Goal: Register for event/course

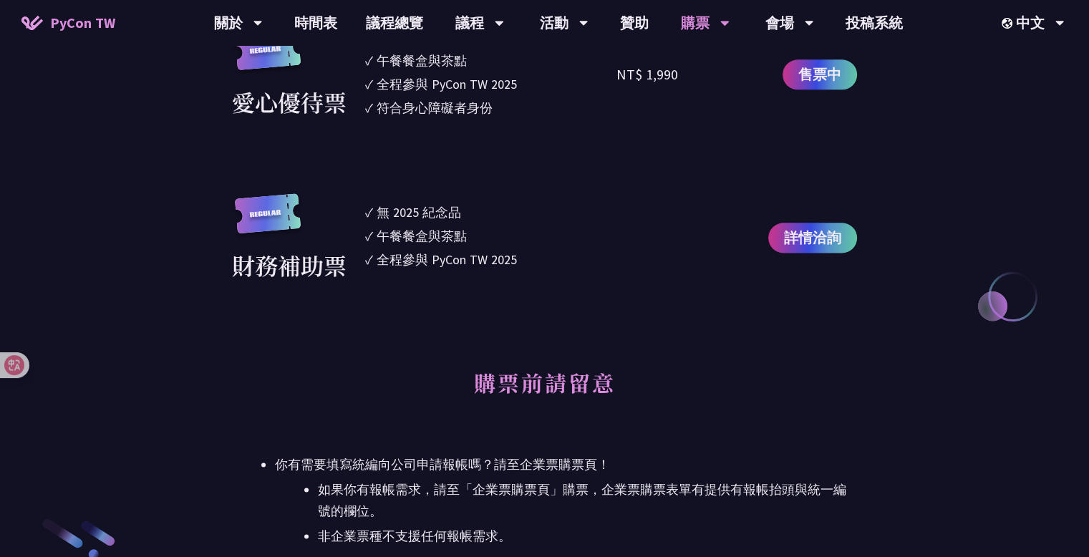
scroll to position [1760, 0]
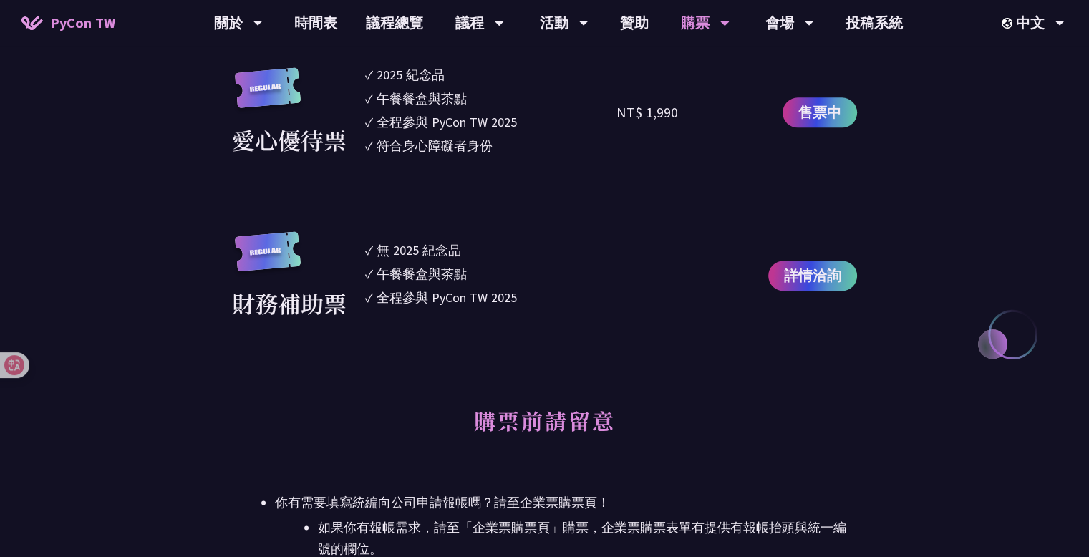
click at [412, 270] on div "午餐餐盒與茶點" at bounding box center [421, 273] width 90 height 19
click at [410, 270] on div "午餐餐盒與茶點" at bounding box center [421, 273] width 90 height 19
click at [409, 270] on div "午餐餐盒與茶點" at bounding box center [421, 273] width 90 height 19
click at [533, 291] on li "✓ 全程參與 PyCon TW 2025" at bounding box center [491, 297] width 252 height 19
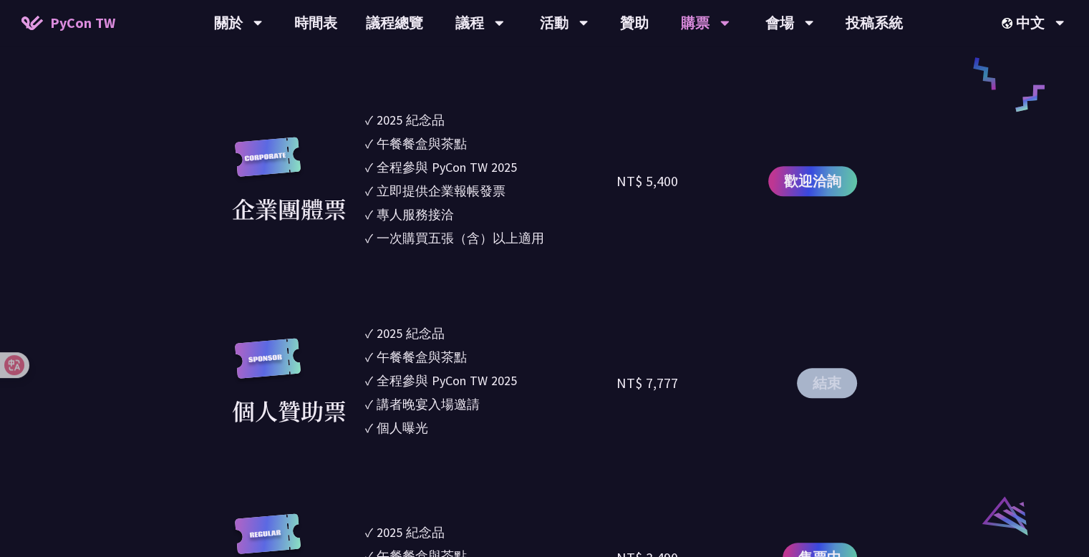
scroll to position [1116, 0]
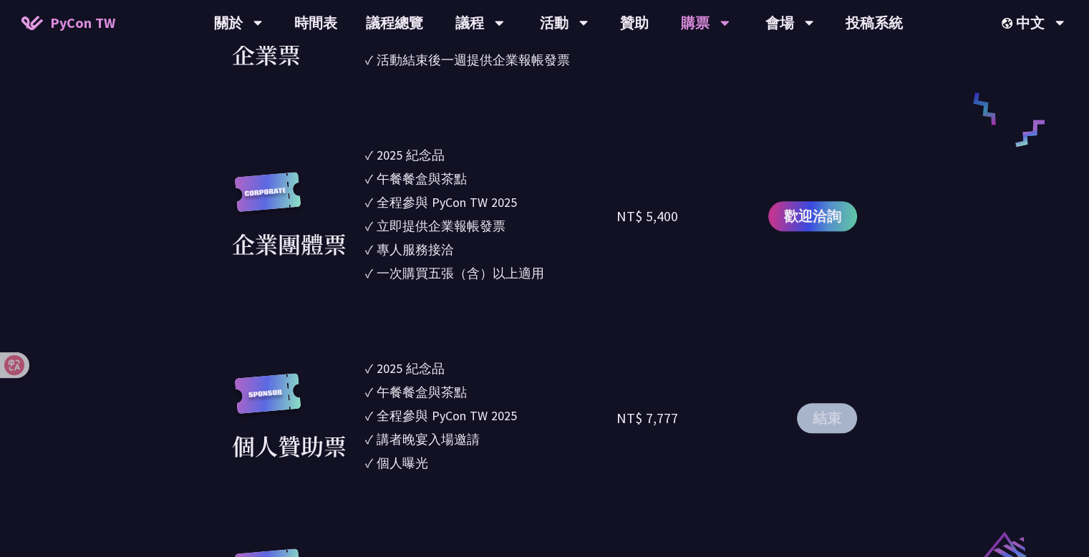
click at [414, 175] on div "午餐餐盒與茶點" at bounding box center [421, 178] width 90 height 19
click at [423, 144] on section "企業票 ✓ 2025 紀念品 ✓ 午餐餐盒與茶點 ✓ 全程參與 PyCon TW 2025 ✓ 活動結束後一週提供企業報帳發票 NT$ 6,000 售票中 企…" at bounding box center [544, 471] width 625 height 985
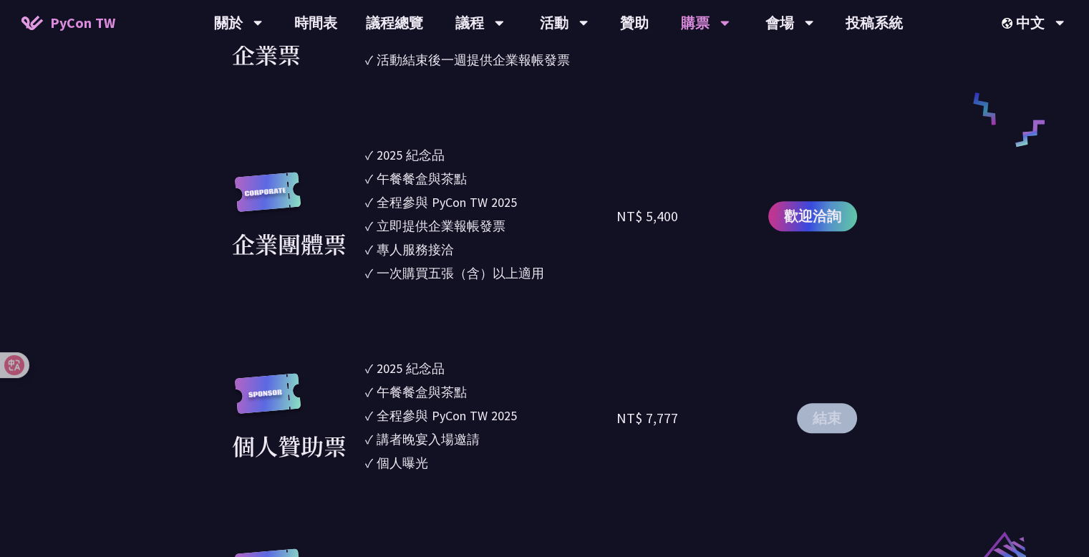
click at [423, 144] on section "企業票 ✓ 2025 紀念品 ✓ 午餐餐盒與茶點 ✓ 全程參與 PyCon TW 2025 ✓ 活動結束後一週提供企業報帳發票 NT$ 6,000 售票中 企…" at bounding box center [544, 471] width 625 height 985
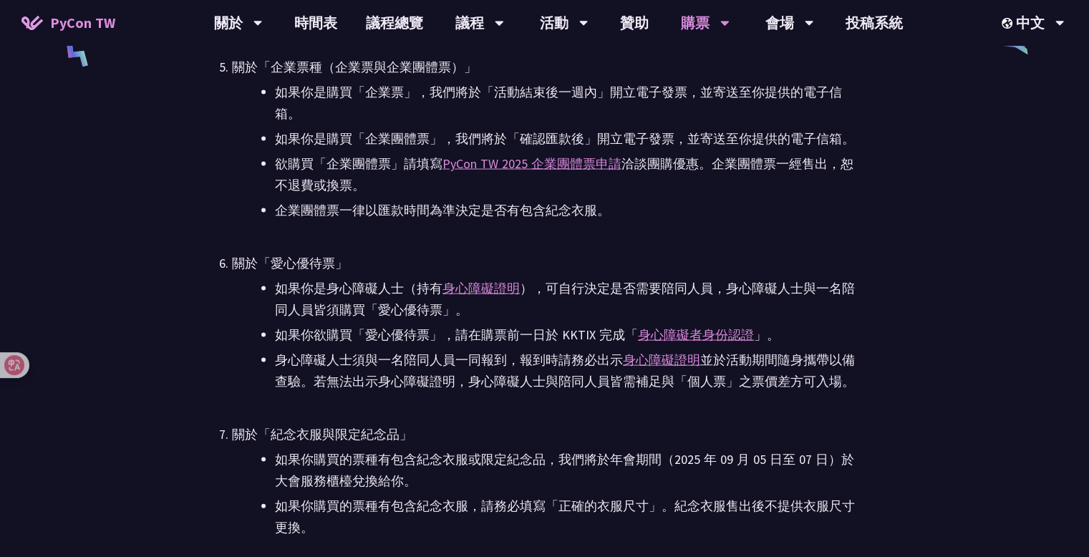
scroll to position [2834, 0]
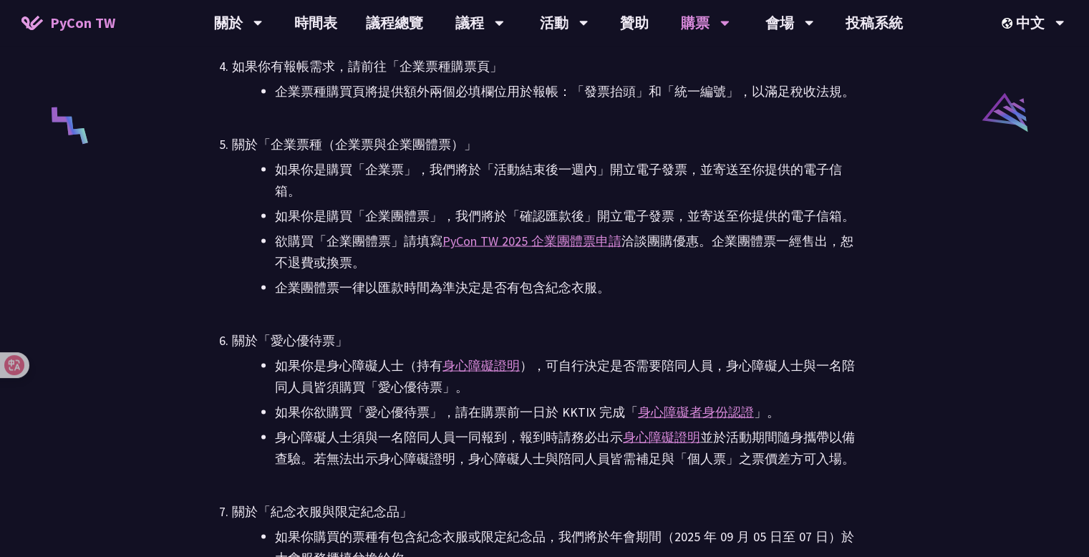
click at [381, 373] on li "如果你是身心障礙人士（持有 身心障礙證明 ），可自行決定是否需要陪同人員，身心障礙人士與一名陪同人員皆須購買「愛心優待票」。" at bounding box center [566, 376] width 582 height 43
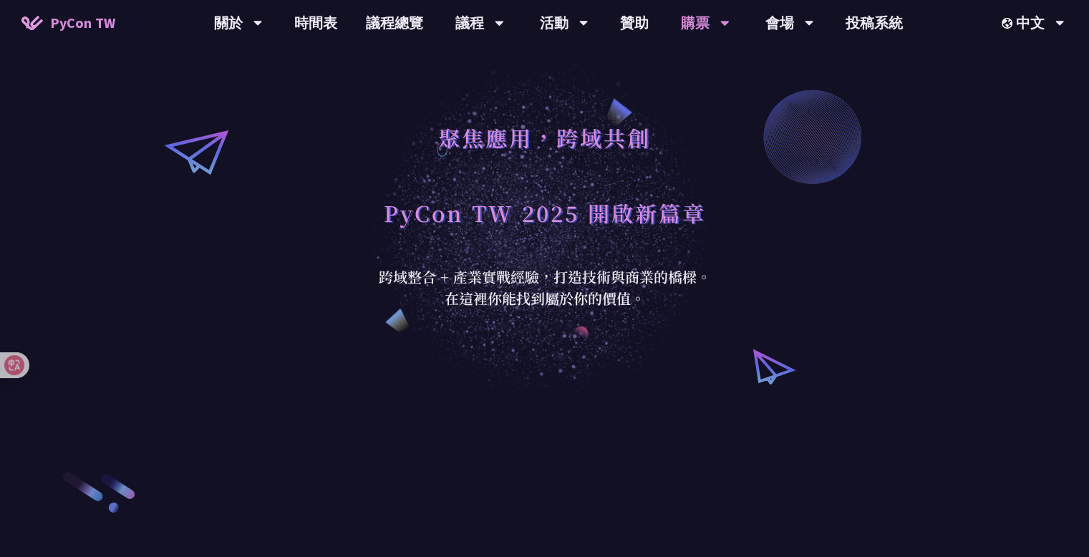
scroll to position [0, 0]
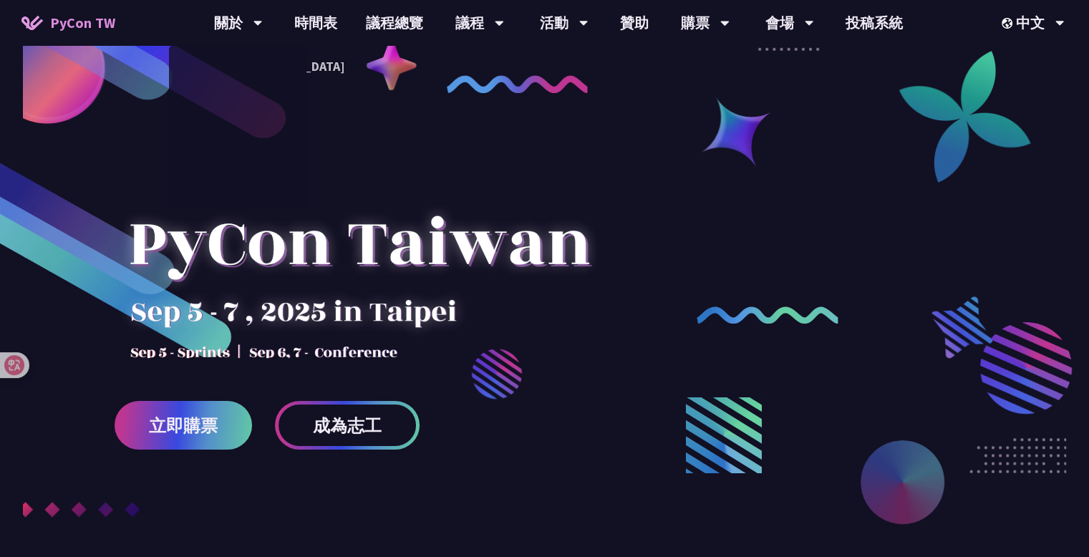
click at [706, 266] on div at bounding box center [544, 354] width 1089 height 537
